Goal: Find contact information: Find contact information

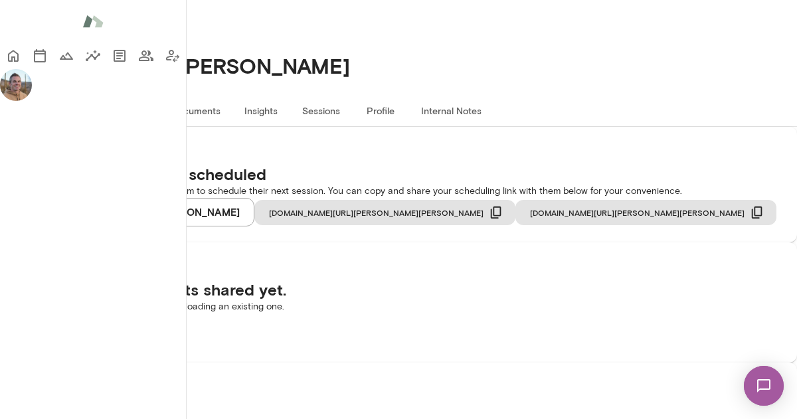
click at [351, 107] on button "Sessions" at bounding box center [321, 110] width 60 height 32
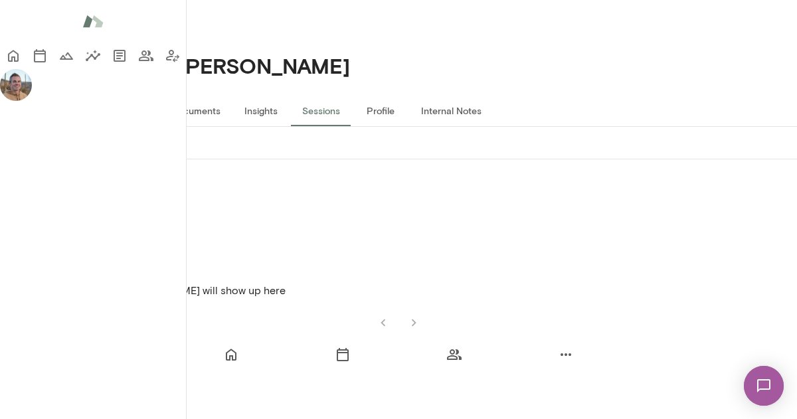
click at [125, 159] on button "Past" at bounding box center [95, 143] width 60 height 32
click at [65, 159] on button "Upcoming" at bounding box center [32, 143] width 65 height 32
click at [410, 108] on button "Profile" at bounding box center [381, 110] width 60 height 32
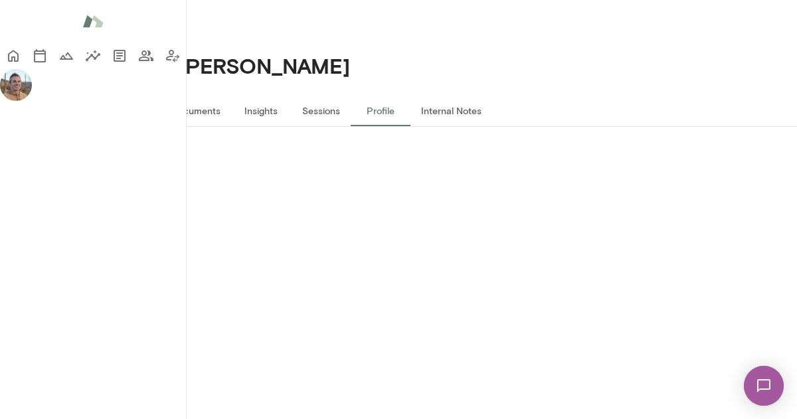
copy h6 "[PERSON_NAME][EMAIL_ADDRESS][DOMAIN_NAME]"
